Goal: Information Seeking & Learning: Learn about a topic

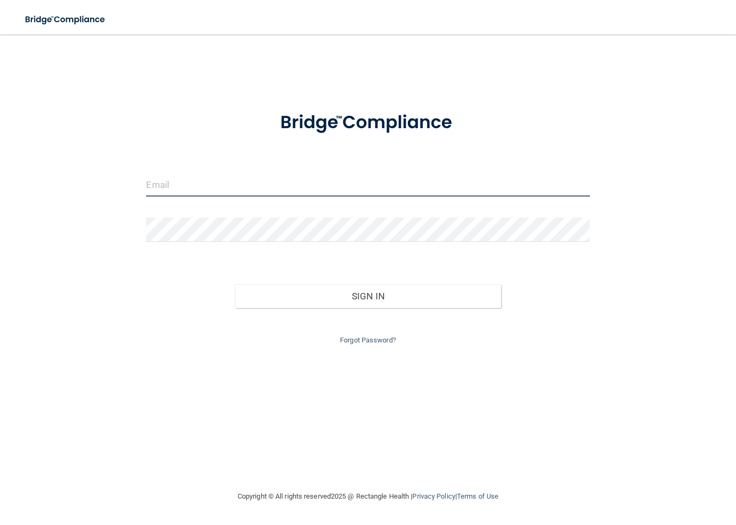
click at [166, 183] on input "email" at bounding box center [367, 184] width 443 height 24
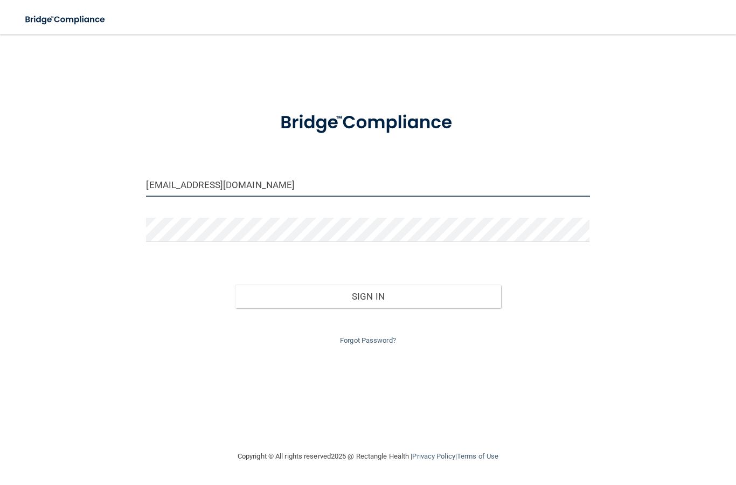
type input "[EMAIL_ADDRESS][DOMAIN_NAME]"
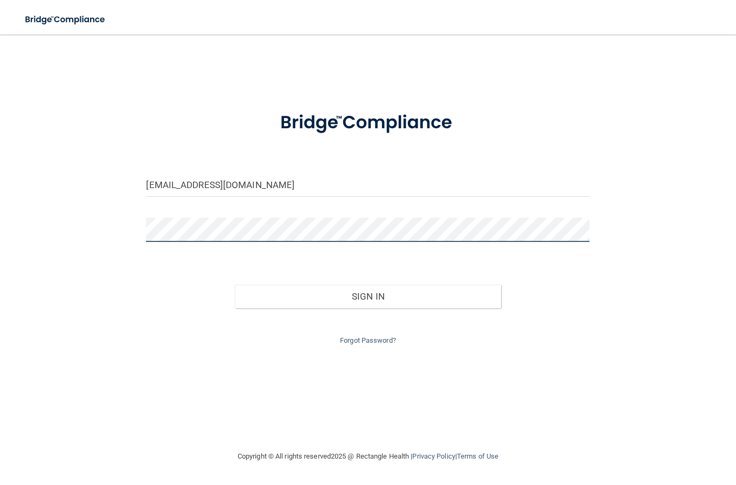
click at [367, 294] on button "Sign In" at bounding box center [368, 296] width 266 height 24
click at [325, 296] on button "Sign In" at bounding box center [368, 296] width 266 height 24
click at [309, 300] on button "Sign In" at bounding box center [368, 296] width 266 height 24
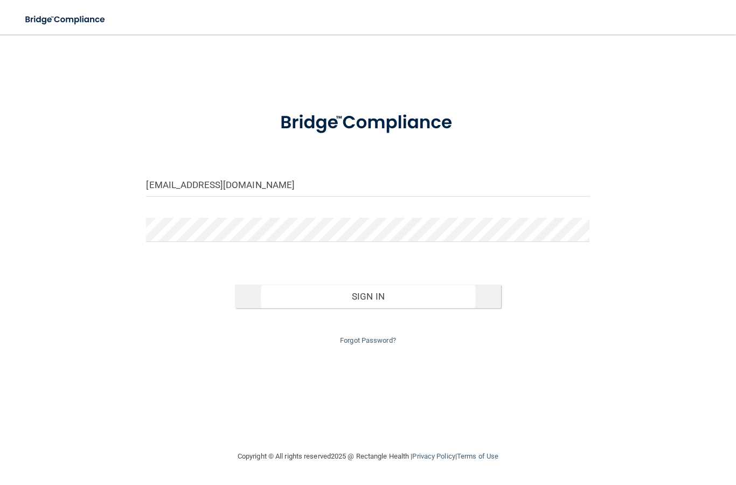
click at [328, 288] on button "Sign In" at bounding box center [368, 296] width 266 height 24
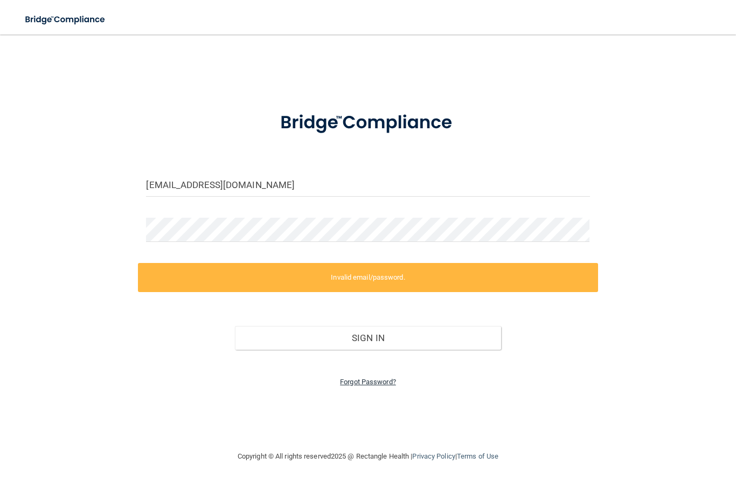
click at [357, 380] on link "Forgot Password?" at bounding box center [368, 382] width 56 height 8
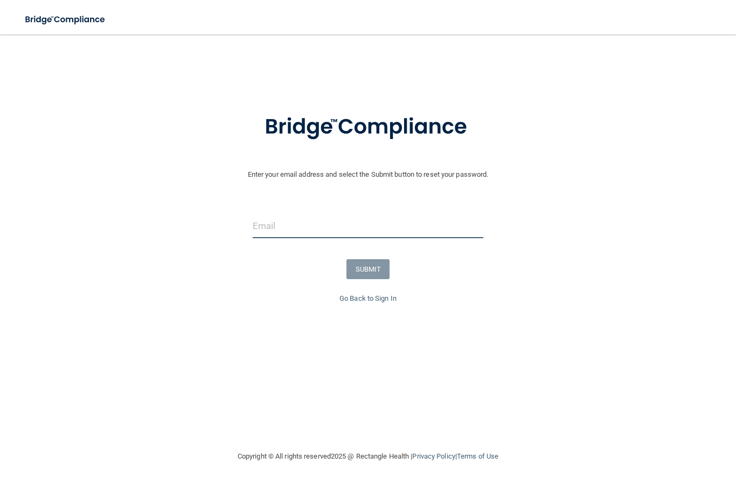
click at [269, 230] on input "email" at bounding box center [368, 226] width 231 height 24
type input "[EMAIL_ADDRESS][DOMAIN_NAME]"
click at [372, 267] on button "SUBMIT" at bounding box center [368, 269] width 44 height 20
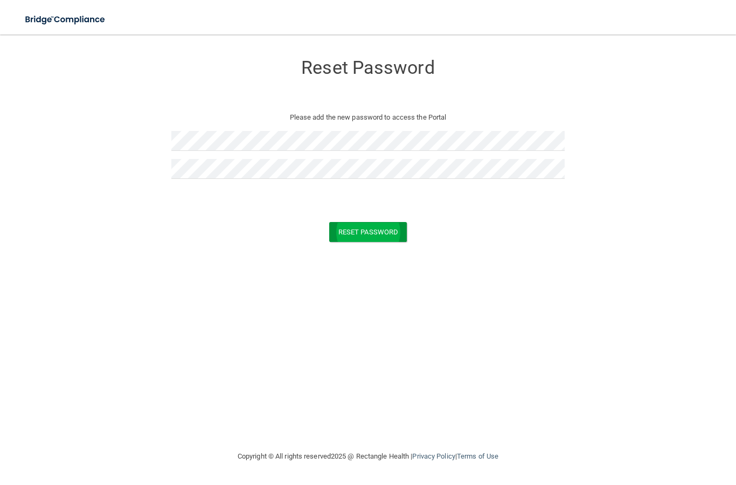
click at [355, 236] on button "Reset Password" at bounding box center [368, 232] width 78 height 20
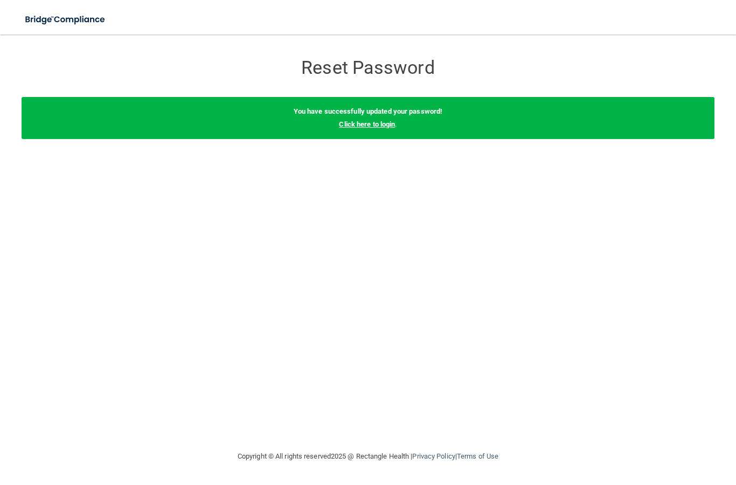
click at [379, 125] on link "Click here to login" at bounding box center [367, 124] width 56 height 8
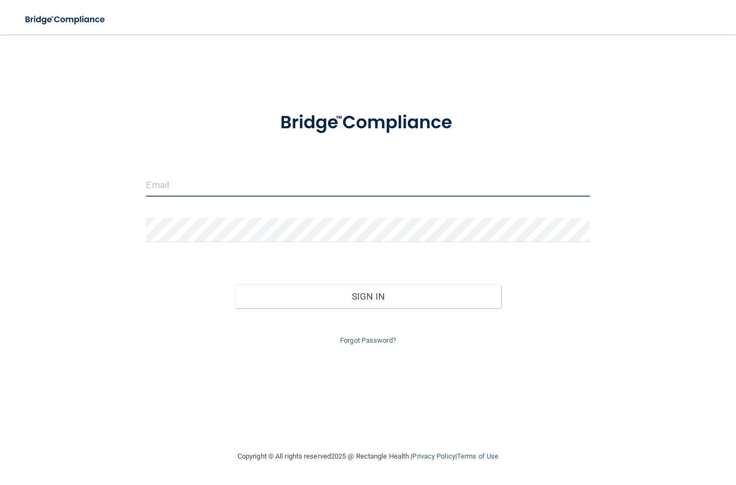
click at [158, 178] on input "email" at bounding box center [367, 184] width 443 height 24
type input "[EMAIL_ADDRESS][DOMAIN_NAME]"
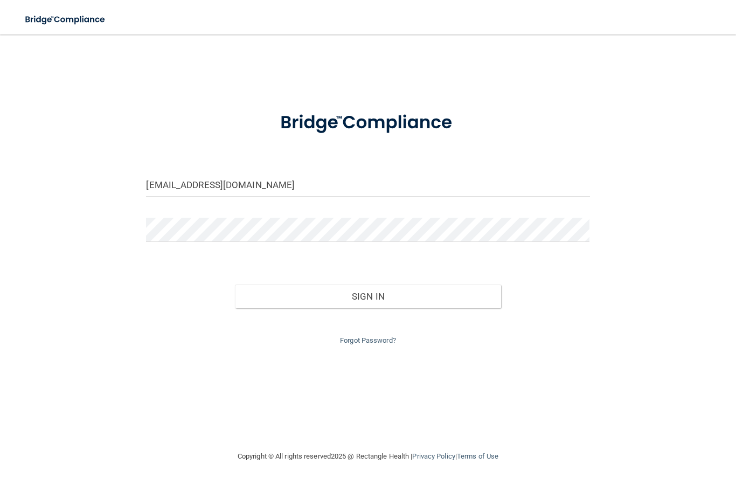
click at [249, 183] on input "[EMAIL_ADDRESS][DOMAIN_NAME]" at bounding box center [367, 184] width 443 height 24
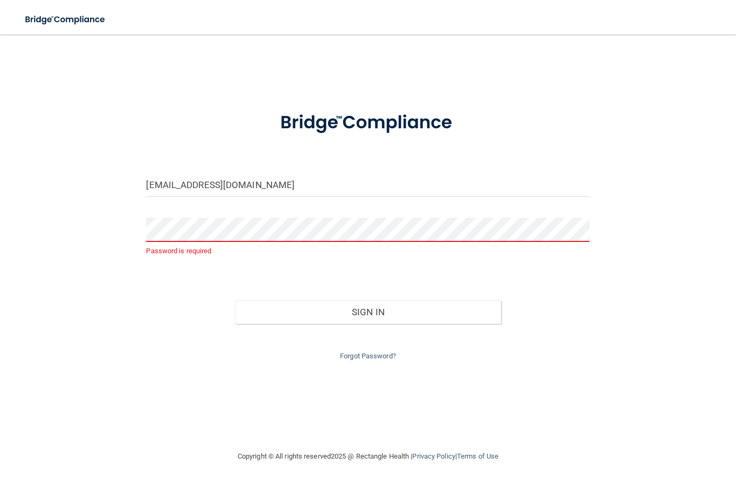
click at [252, 180] on input "[EMAIL_ADDRESS][DOMAIN_NAME]" at bounding box center [367, 184] width 443 height 24
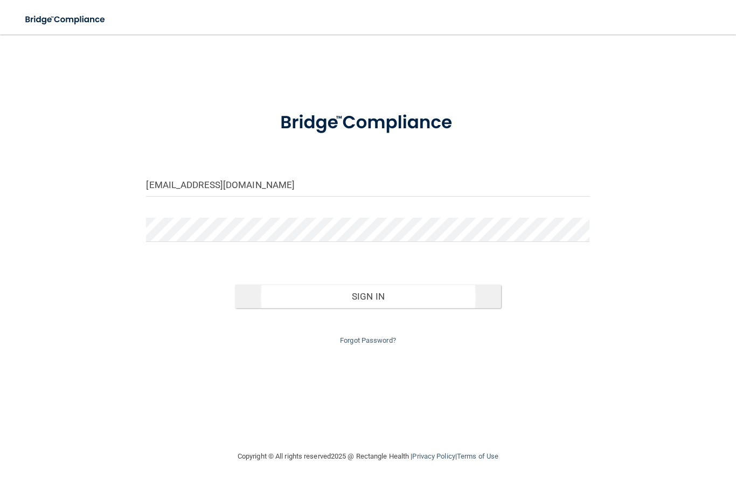
click at [297, 295] on button "Sign In" at bounding box center [368, 296] width 266 height 24
click at [452, 293] on button "Sign In" at bounding box center [368, 296] width 266 height 24
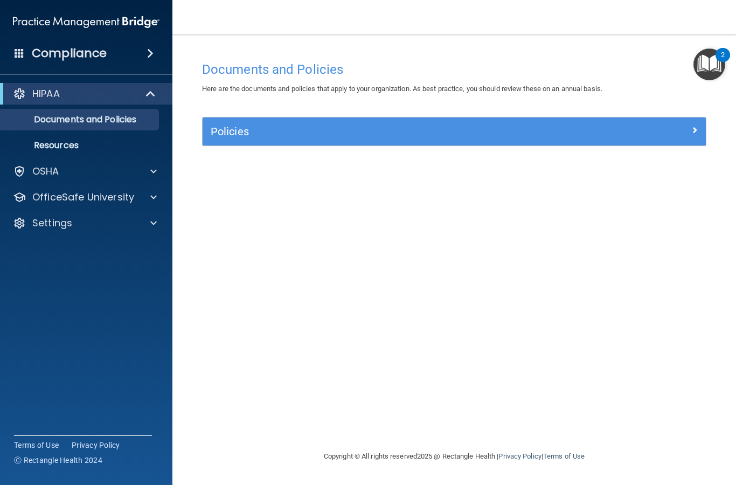
click at [714, 69] on img "Open Resource Center, 2 new notifications" at bounding box center [709, 64] width 32 height 32
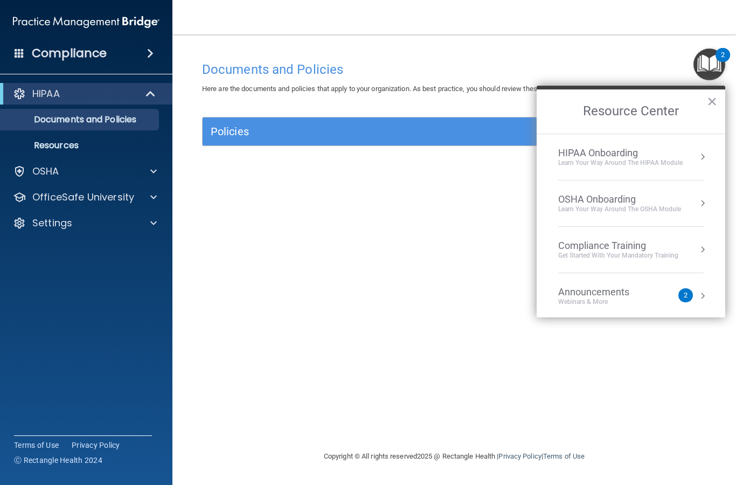
click at [314, 335] on div "Documents and Policies Here are the documents and policies that apply to your o…" at bounding box center [454, 253] width 520 height 394
click at [345, 321] on div "Documents and Policies Here are the documents and policies that apply to your o…" at bounding box center [454, 253] width 520 height 394
click at [689, 294] on div "2" at bounding box center [685, 295] width 15 height 14
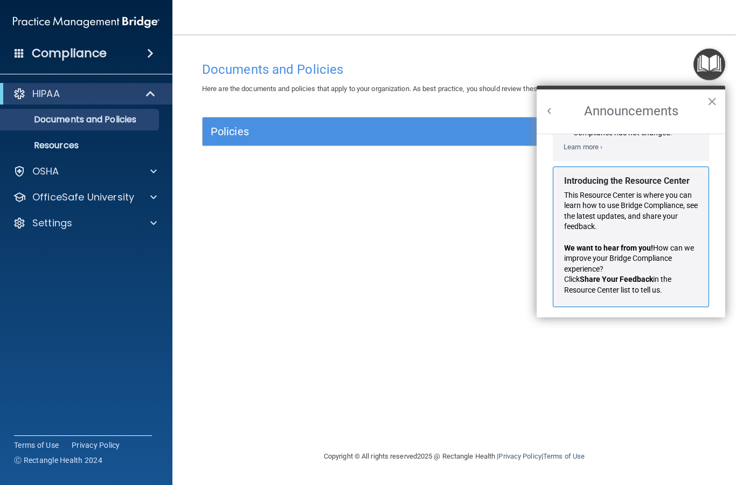
scroll to position [159, 0]
click at [515, 355] on div "Documents and Policies Here are the documents and policies that apply to your o…" at bounding box center [454, 253] width 520 height 394
click at [713, 96] on button "×" at bounding box center [712, 101] width 10 height 17
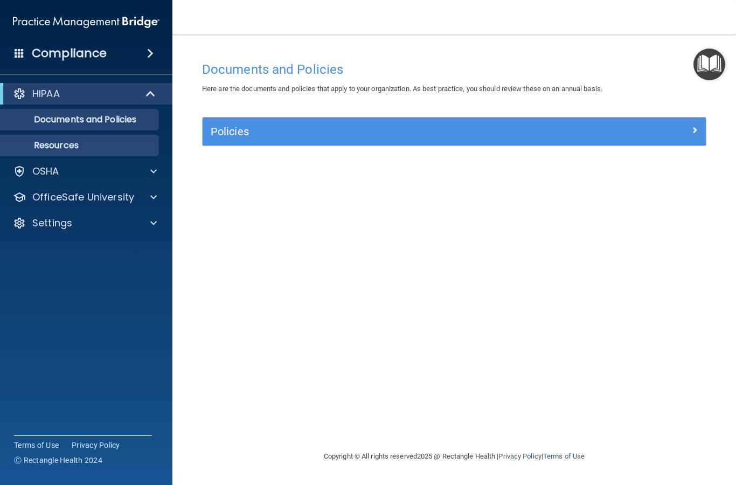
click at [57, 145] on p "Resources" at bounding box center [80, 145] width 147 height 11
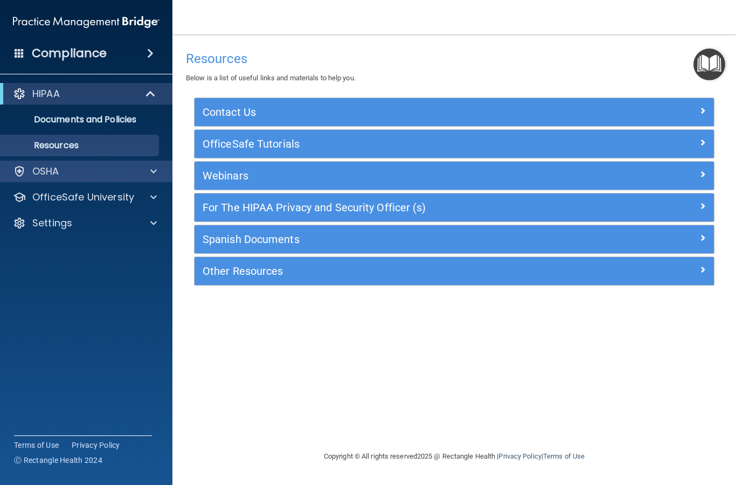
click at [68, 177] on div "OSHA" at bounding box center [72, 171] width 134 height 13
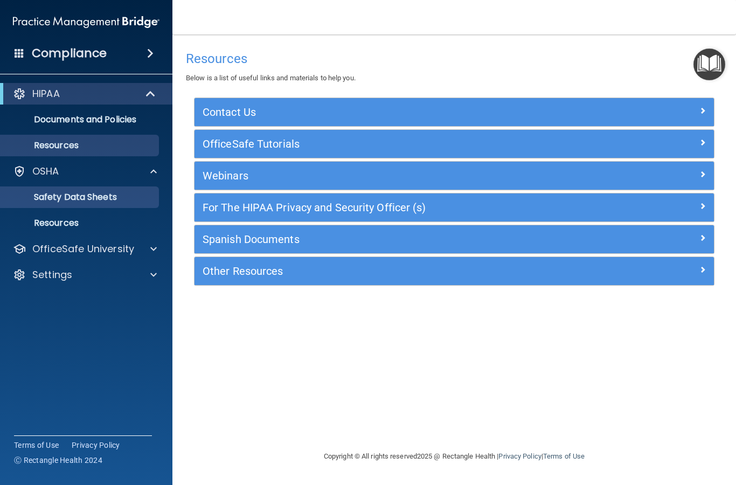
click at [65, 198] on p "Safety Data Sheets" at bounding box center [80, 197] width 147 height 11
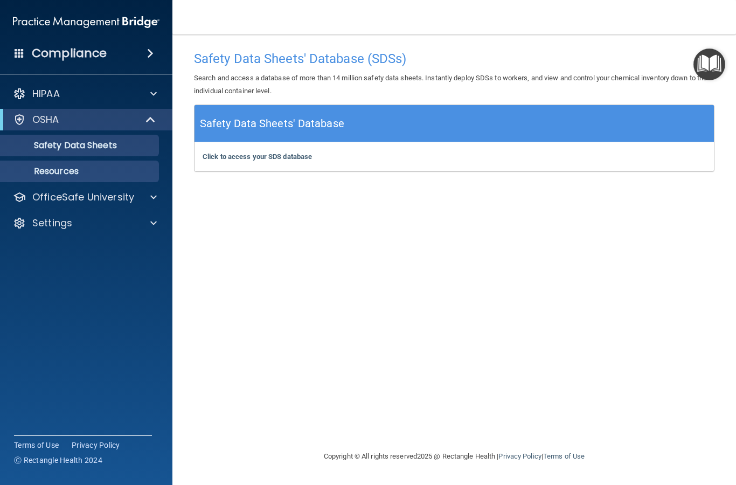
click at [55, 173] on p "Resources" at bounding box center [80, 171] width 147 height 11
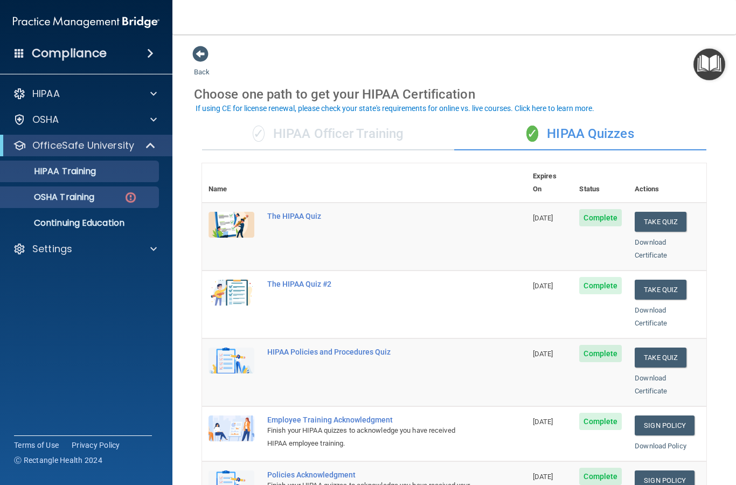
click at [65, 204] on link "OSHA Training" at bounding box center [74, 197] width 170 height 22
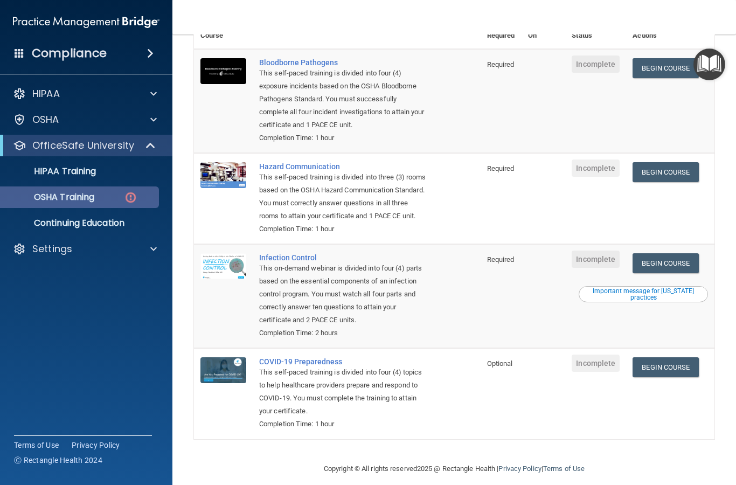
scroll to position [114, 0]
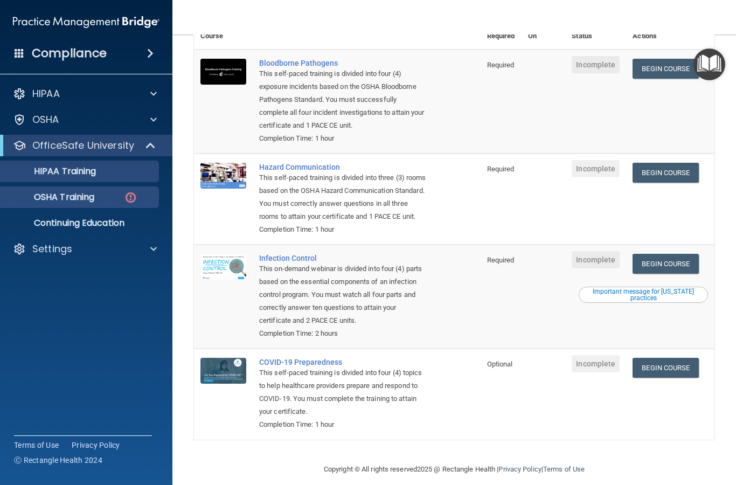
click at [65, 174] on p "HIPAA Training" at bounding box center [51, 171] width 89 height 11
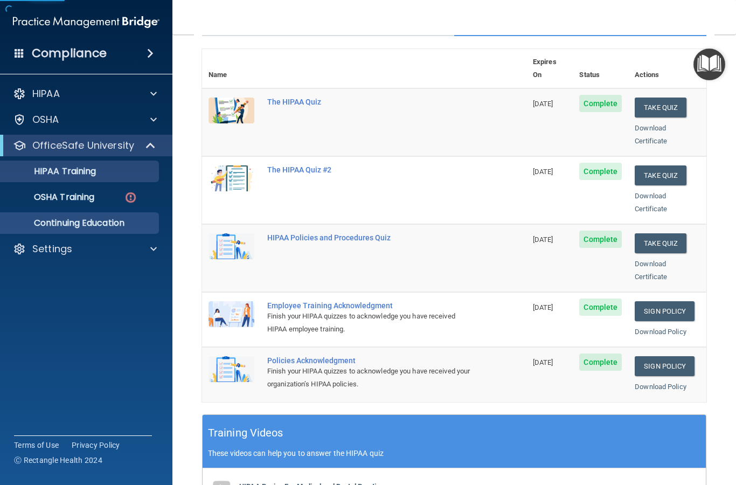
click at [73, 219] on p "Continuing Education" at bounding box center [80, 223] width 147 height 11
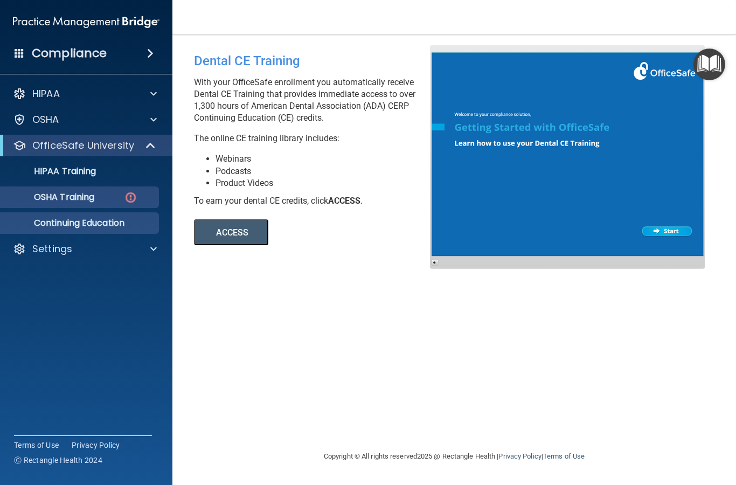
click at [64, 198] on p "OSHA Training" at bounding box center [50, 197] width 87 height 11
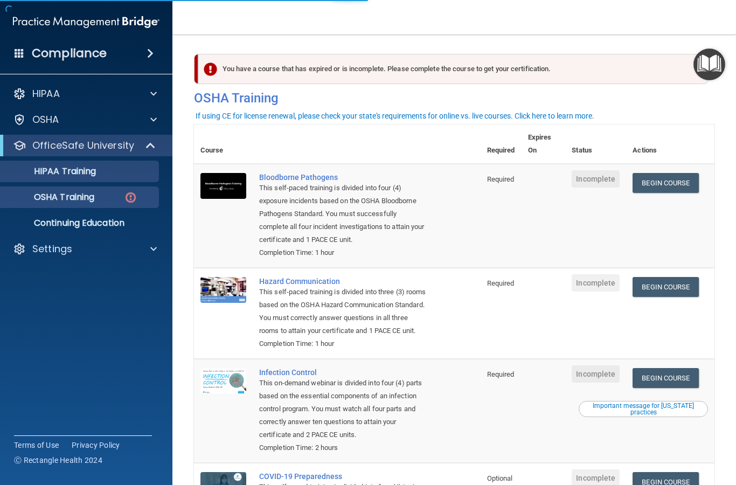
click at [59, 177] on p "HIPAA Training" at bounding box center [51, 171] width 89 height 11
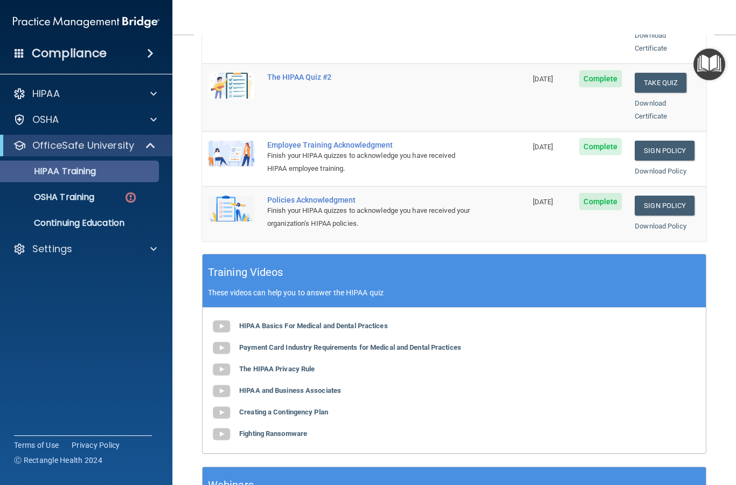
scroll to position [273, 0]
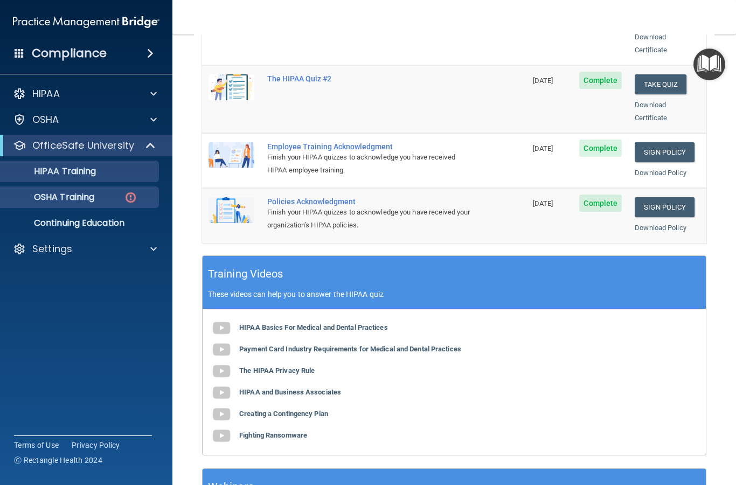
click at [81, 197] on p "OSHA Training" at bounding box center [50, 197] width 87 height 11
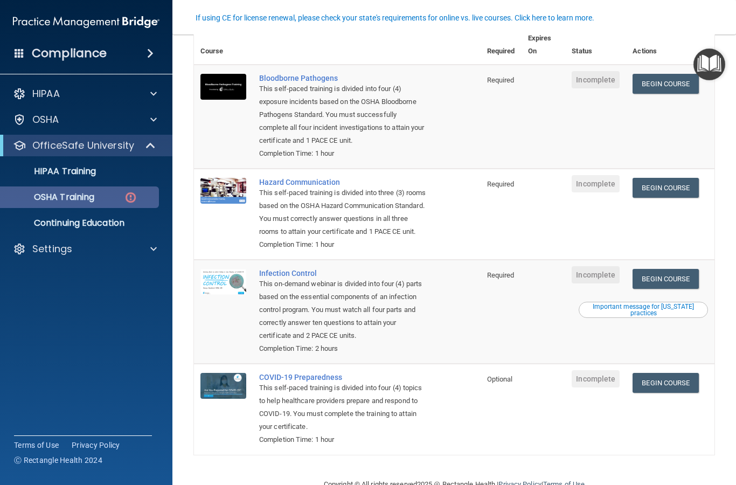
scroll to position [97, 0]
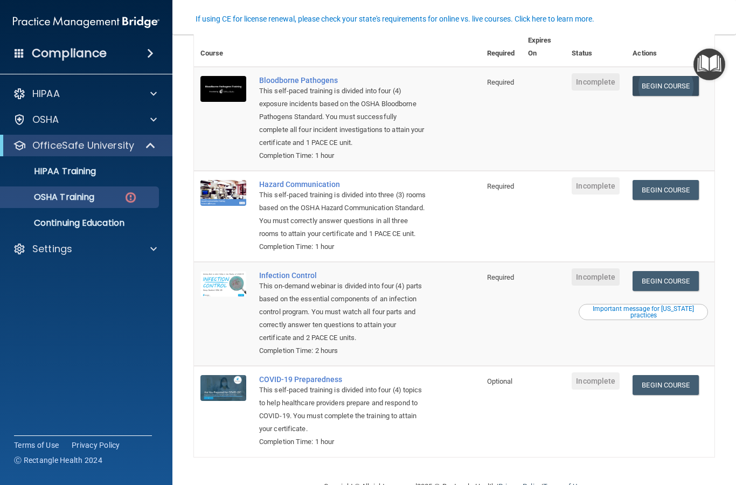
click at [667, 83] on link "Begin Course" at bounding box center [665, 86] width 66 height 20
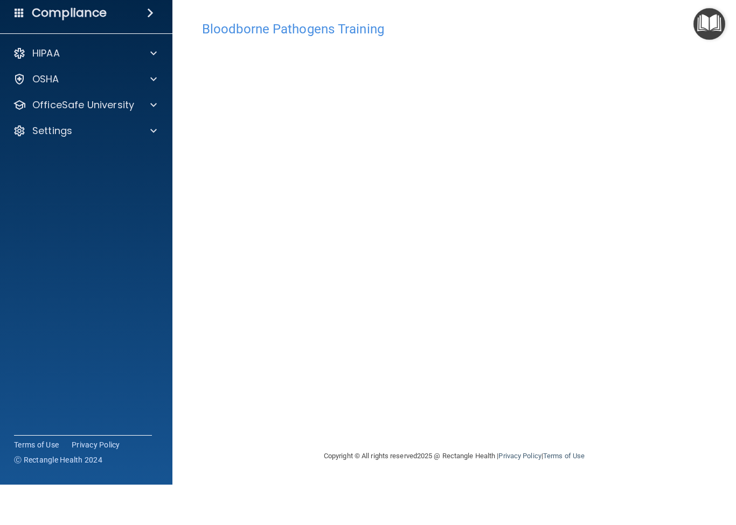
click at [721, 88] on main "Bloodborne Pathogens Training This course doesn’t expire until . Are you sure y…" at bounding box center [453, 279] width 563 height 491
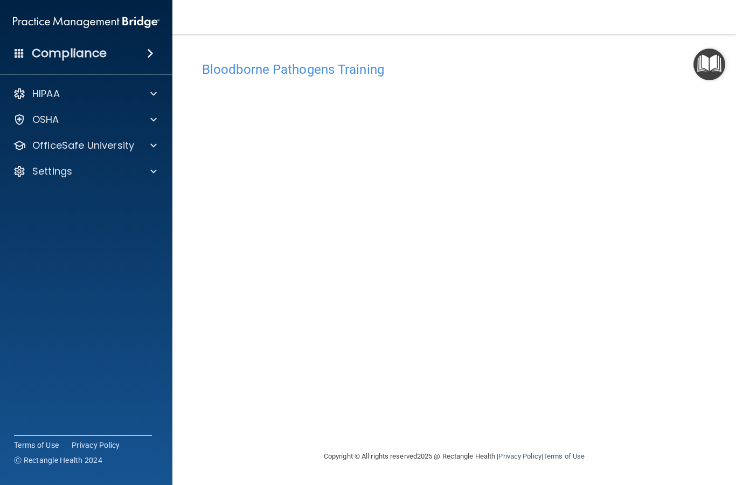
click at [608, 24] on nav "Toggle navigation [PERSON_NAME] [EMAIL_ADDRESS][DOMAIN_NAME] Manage My Enterpri…" at bounding box center [453, 17] width 563 height 34
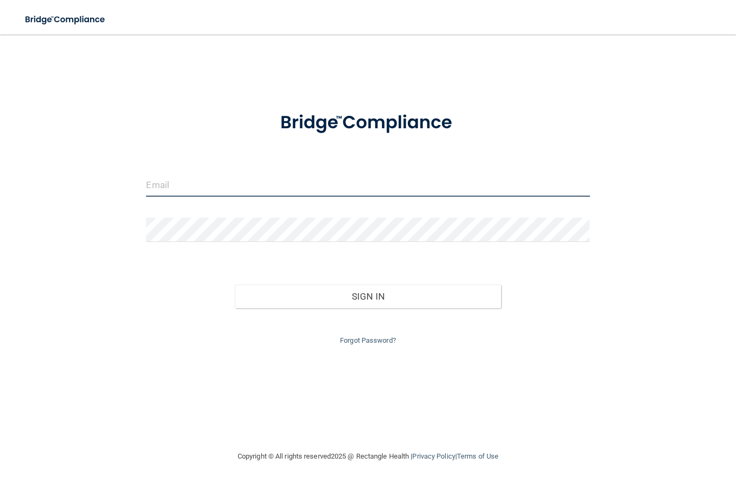
click at [148, 194] on input "email" at bounding box center [367, 184] width 443 height 24
type input "[EMAIL_ADDRESS][DOMAIN_NAME]"
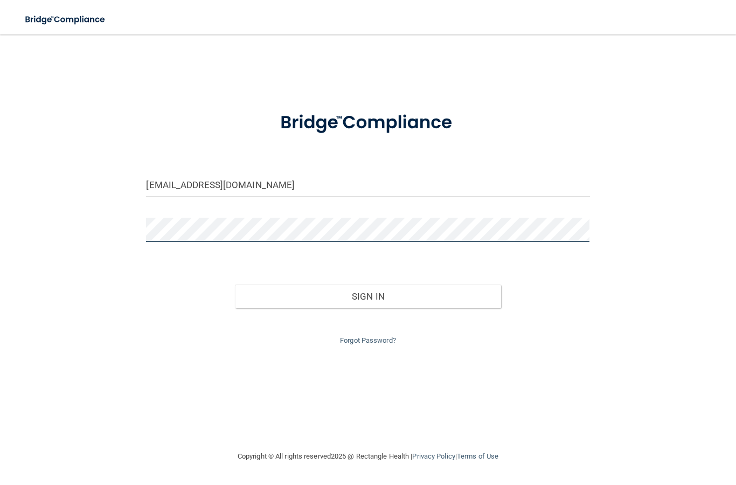
click at [367, 294] on button "Sign In" at bounding box center [368, 296] width 266 height 24
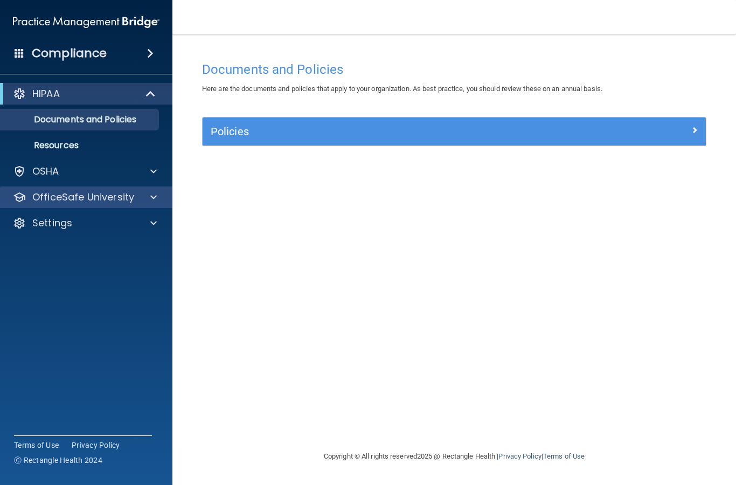
click at [138, 203] on div at bounding box center [151, 197] width 27 height 13
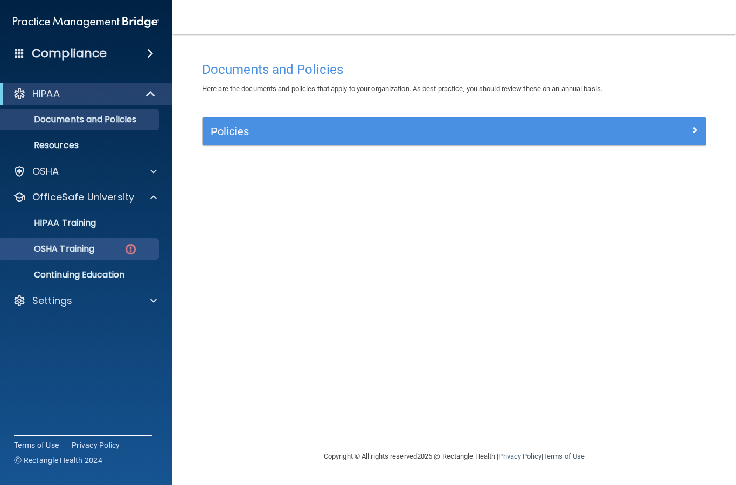
click at [69, 255] on link "OSHA Training" at bounding box center [74, 249] width 170 height 22
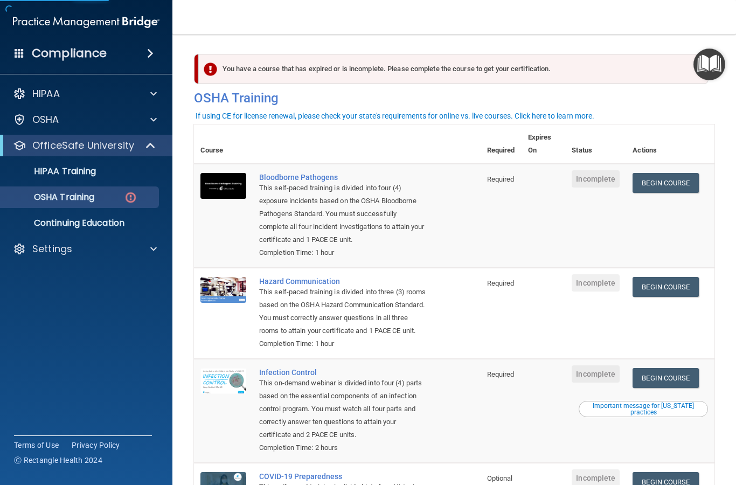
click at [313, 202] on div "This self-paced training is divided into four (4) exposure incidents based on t…" at bounding box center [343, 214] width 168 height 65
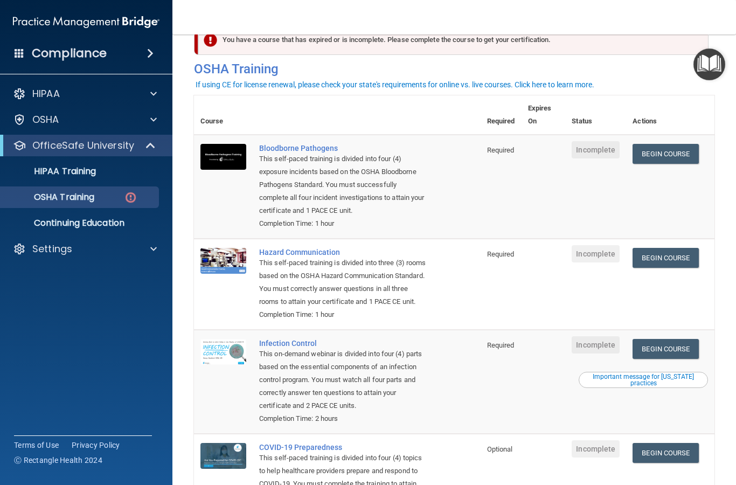
scroll to position [25, 0]
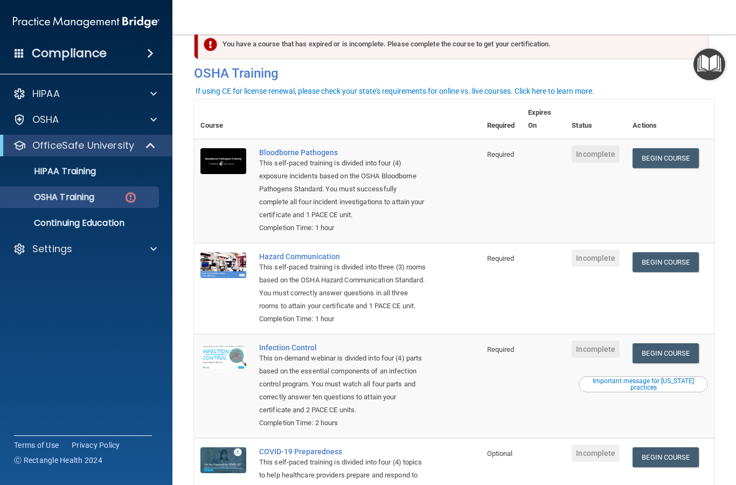
click at [590, 152] on span "Incomplete" at bounding box center [596, 153] width 48 height 17
click at [334, 176] on div "This self-paced training is divided into four (4) exposure incidents based on t…" at bounding box center [343, 189] width 168 height 65
click at [333, 192] on div "This self-paced training is divided into four (4) exposure incidents based on t…" at bounding box center [343, 189] width 168 height 65
click at [319, 196] on div "This self-paced training is divided into four (4) exposure incidents based on t…" at bounding box center [343, 189] width 168 height 65
click at [312, 194] on div "This self-paced training is divided into four (4) exposure incidents based on t…" at bounding box center [343, 189] width 168 height 65
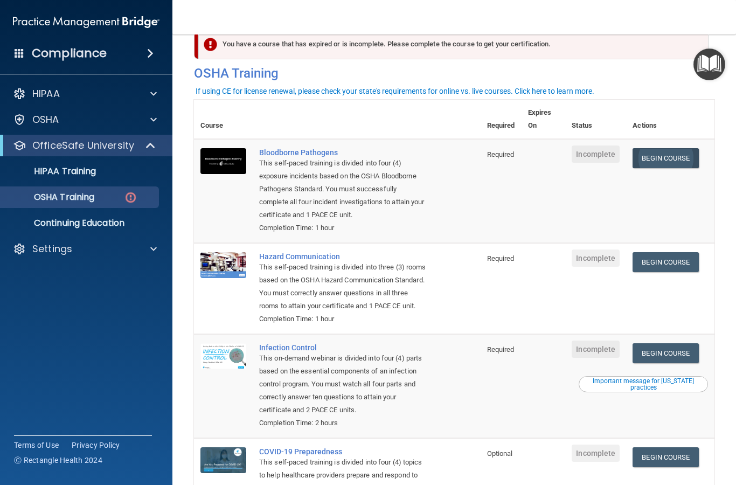
click at [683, 162] on link "Begin Course" at bounding box center [665, 158] width 66 height 20
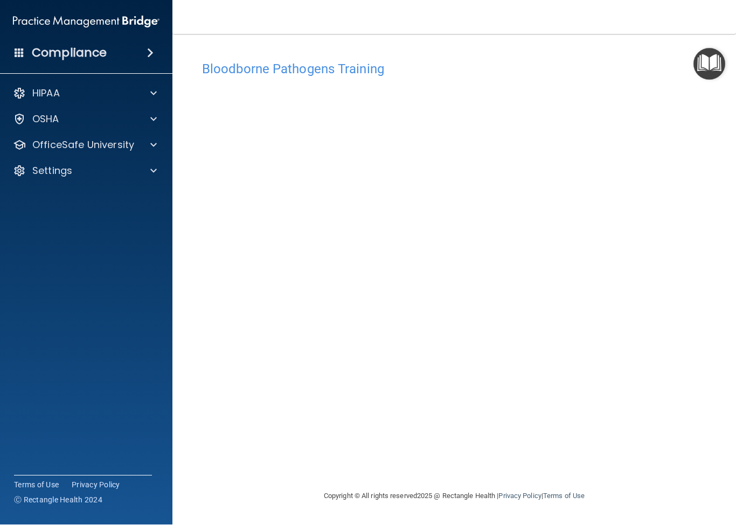
click at [710, 57] on img "Open Resource Center" at bounding box center [709, 64] width 32 height 32
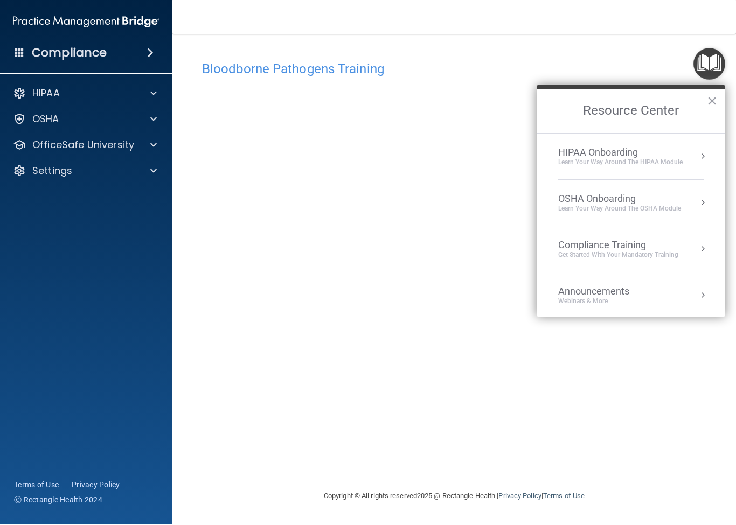
click at [580, 254] on div "Get Started with your mandatory training" at bounding box center [618, 255] width 120 height 9
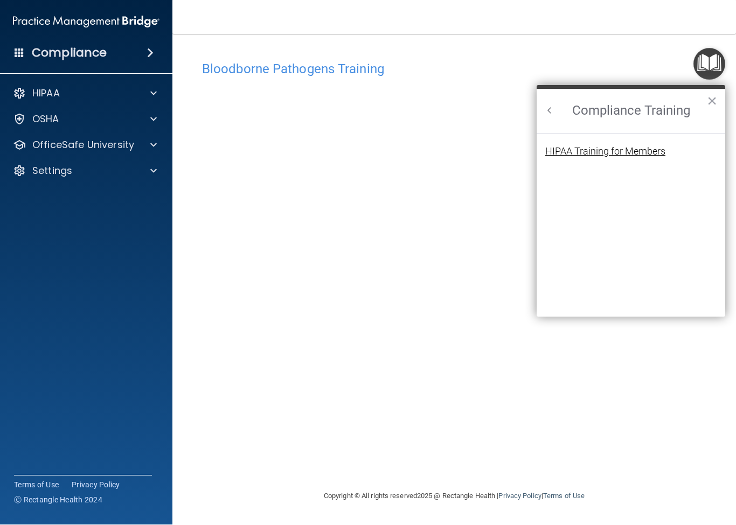
click at [562, 155] on div "HIPAA Training for Members" at bounding box center [605, 152] width 120 height 10
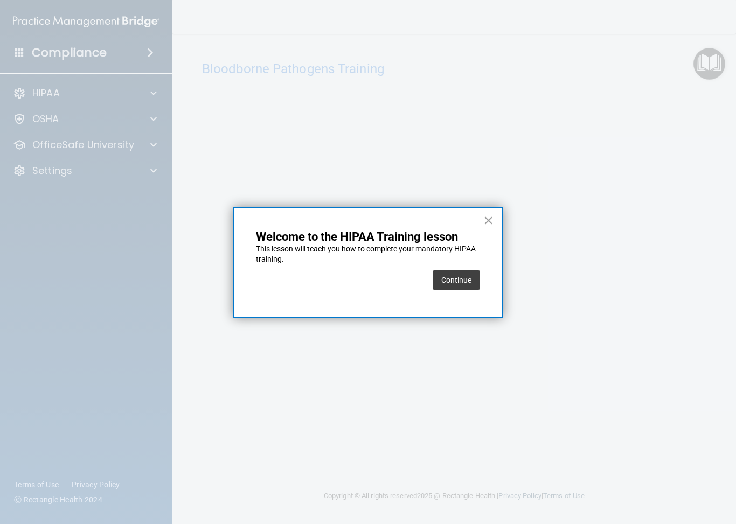
click at [487, 222] on button "×" at bounding box center [488, 220] width 10 height 17
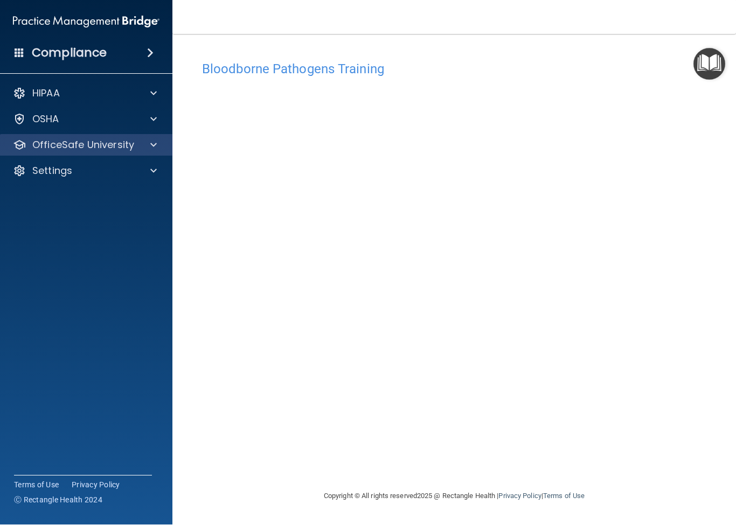
click at [73, 151] on p "OfficeSafe University" at bounding box center [83, 145] width 102 height 13
